Goal: Check status: Check status

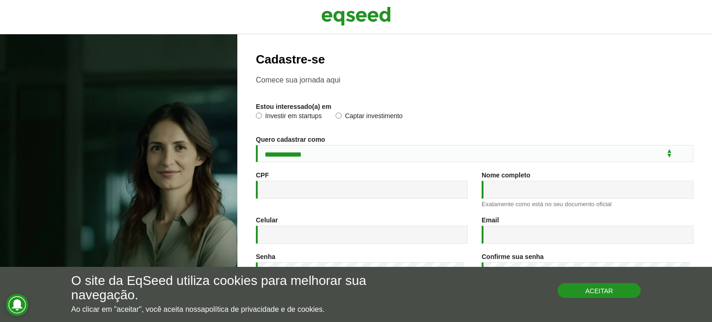
click at [621, 290] on button "Aceitar" at bounding box center [598, 290] width 83 height 15
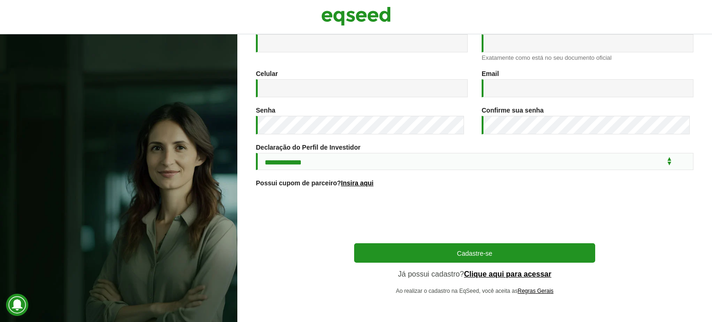
scroll to position [154, 0]
click at [515, 274] on link "Clique aqui para acessar" at bounding box center [508, 274] width 88 height 7
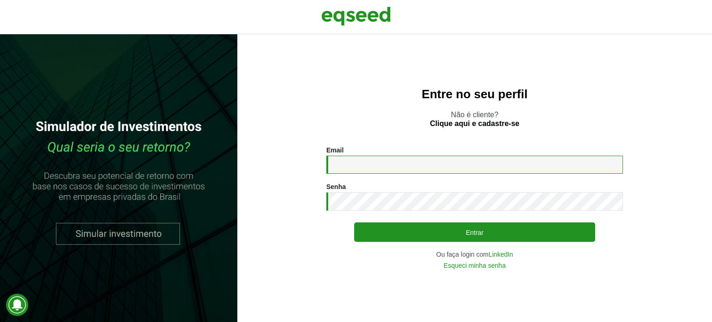
click at [395, 170] on input "Email *" at bounding box center [474, 165] width 297 height 18
type input "**********"
click at [391, 190] on div "Senha * Digite a senha que será usada em conjunto com seu e-mail." at bounding box center [474, 197] width 297 height 28
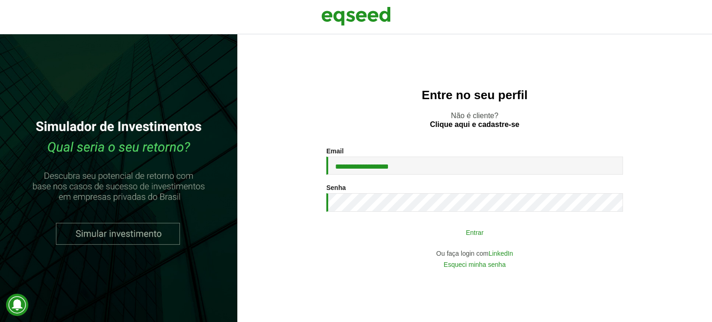
click at [410, 227] on button "Entrar" at bounding box center [474, 232] width 241 height 18
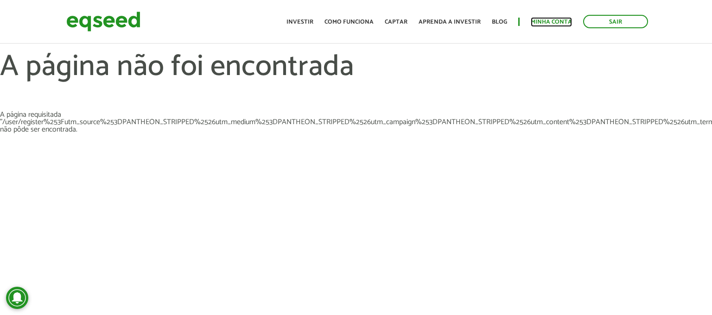
click at [539, 19] on link "Minha conta" at bounding box center [550, 22] width 41 height 6
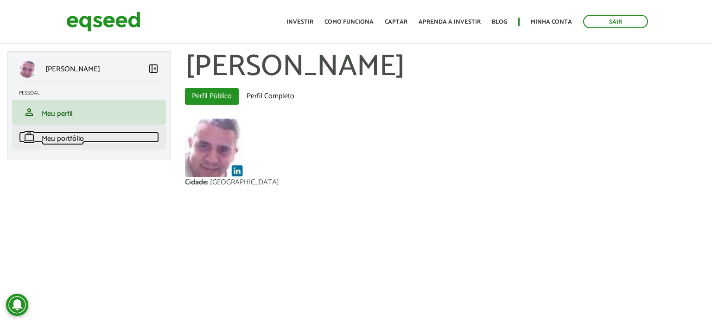
click at [73, 135] on span "Meu portfólio" at bounding box center [63, 139] width 42 height 13
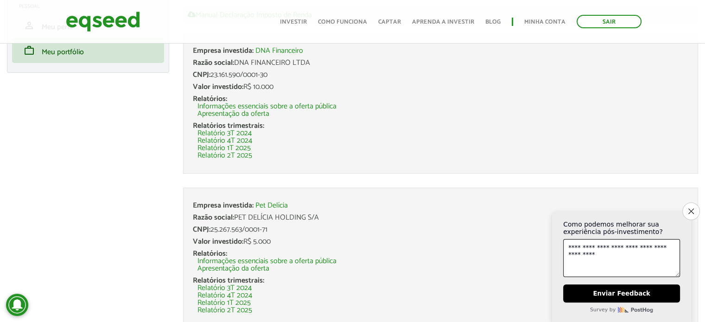
scroll to position [125, 0]
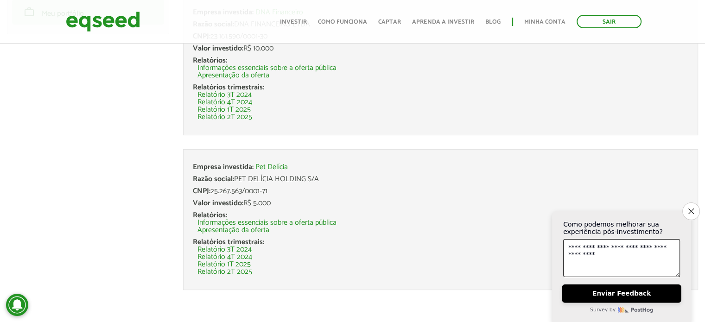
type textarea "**********"
click at [622, 290] on button "Enviar Feedback" at bounding box center [621, 293] width 119 height 19
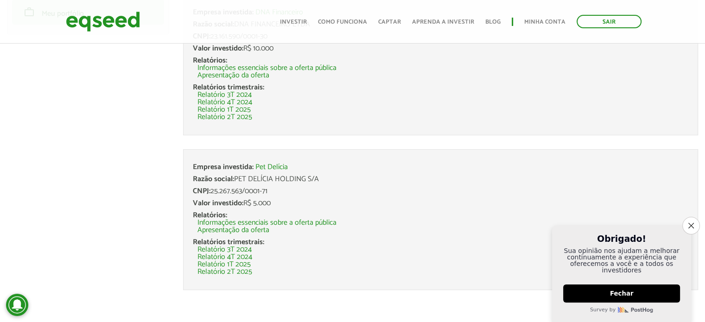
click at [466, 250] on li "Relatório 3T 2024" at bounding box center [442, 249] width 491 height 7
click at [579, 287] on button "Fechar" at bounding box center [621, 293] width 119 height 19
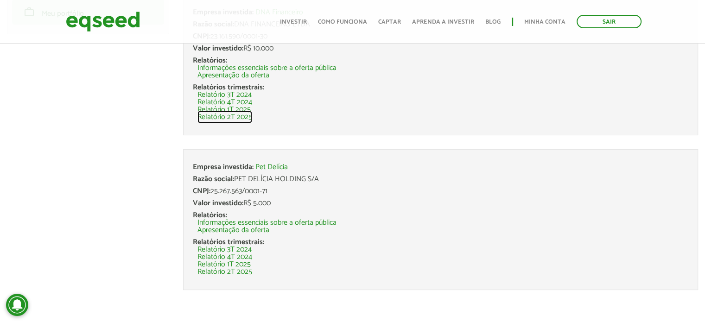
click at [225, 118] on link "Relatório 2T 2025" at bounding box center [224, 117] width 55 height 7
click at [240, 272] on link "Relatório 2T 2025" at bounding box center [224, 271] width 55 height 7
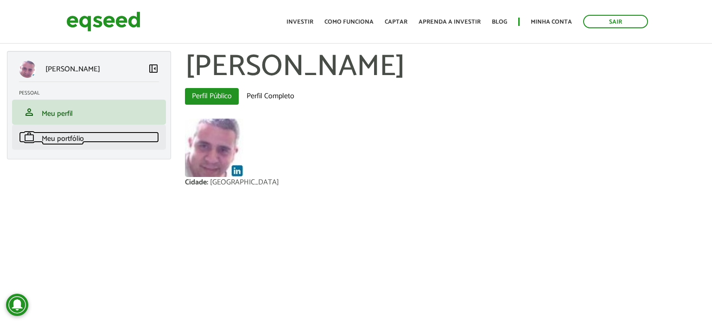
click at [80, 137] on span "Meu portfólio" at bounding box center [63, 139] width 42 height 13
